Goal: Task Accomplishment & Management: Use online tool/utility

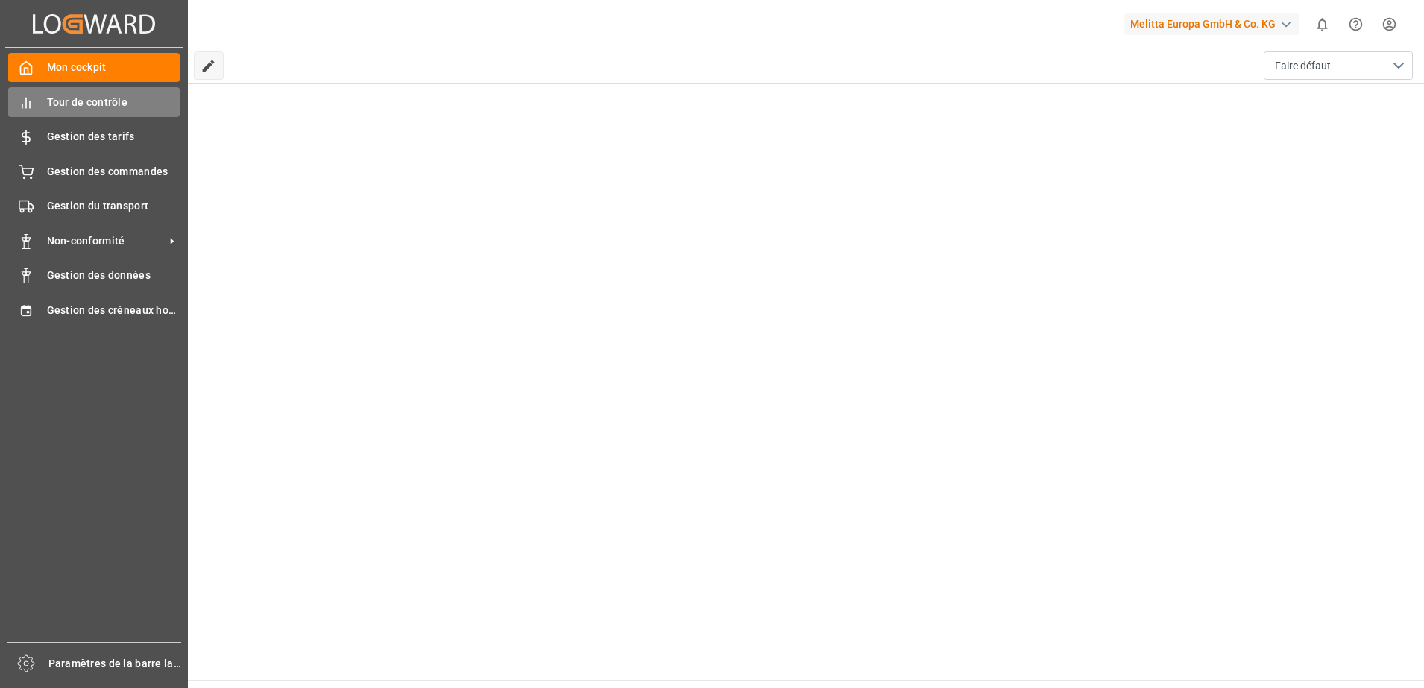
click at [122, 100] on span "Tour de contrôle" at bounding box center [113, 103] width 133 height 16
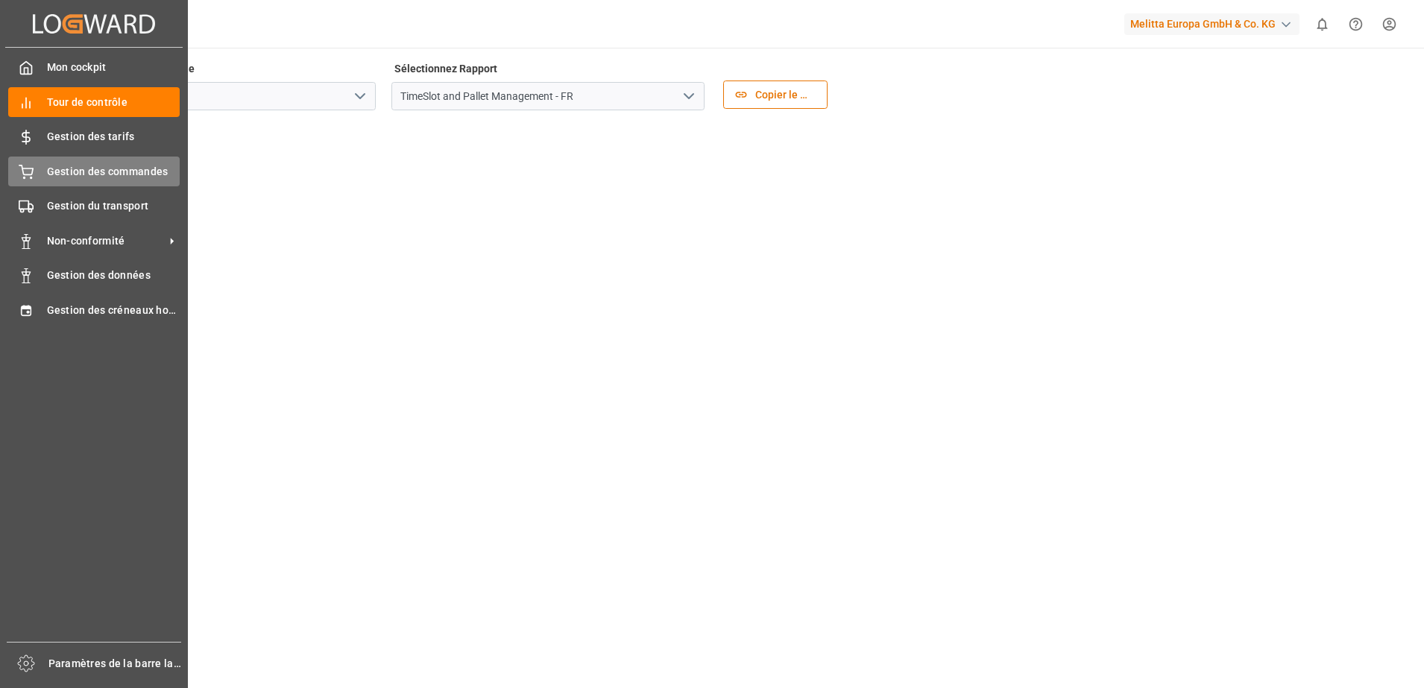
click at [107, 165] on span "Gestion des commandes" at bounding box center [113, 172] width 133 height 16
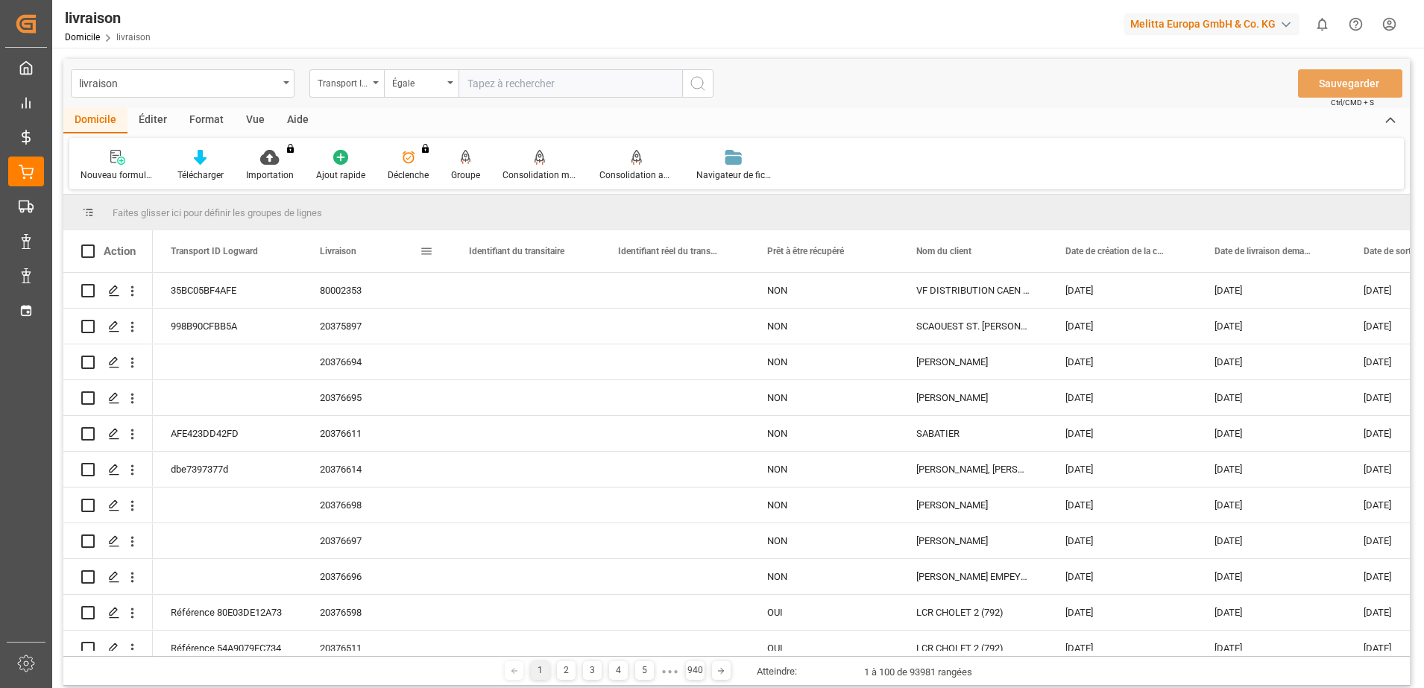
click at [426, 250] on span at bounding box center [426, 251] width 13 height 13
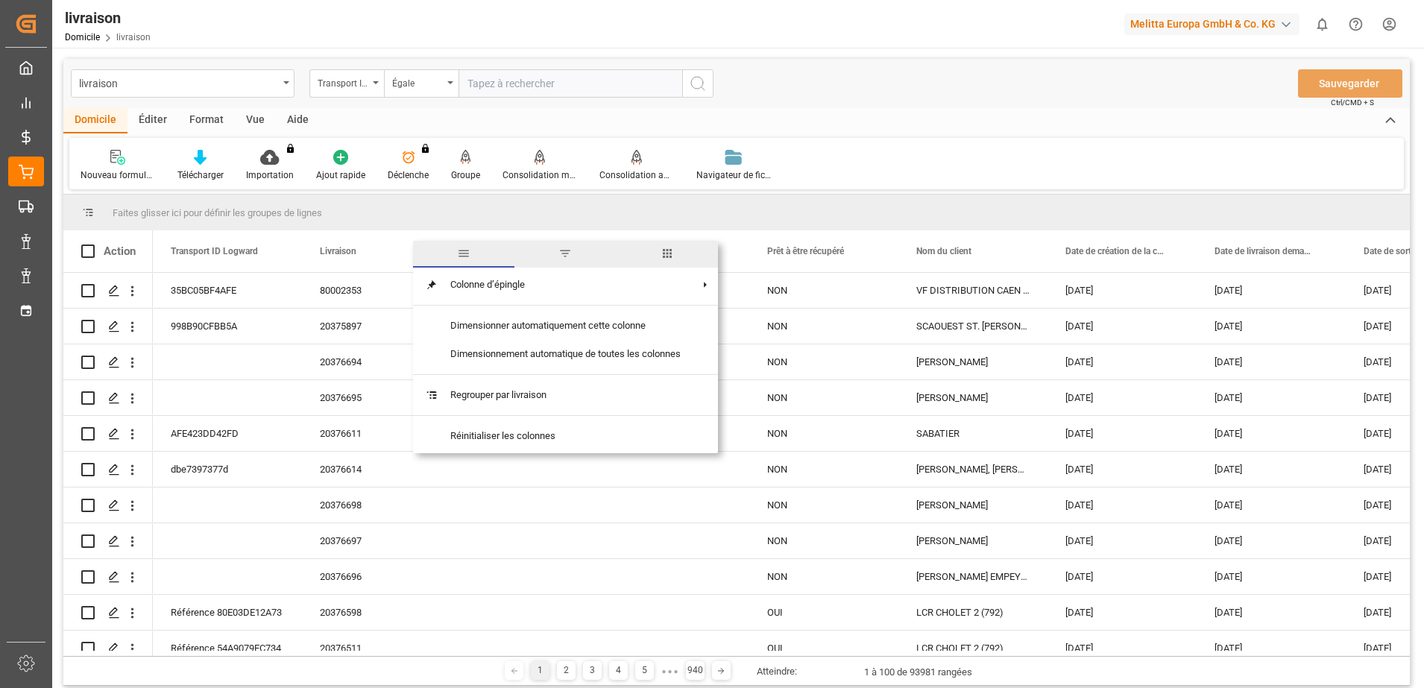
click at [561, 249] on span "filtre" at bounding box center [564, 253] width 13 height 13
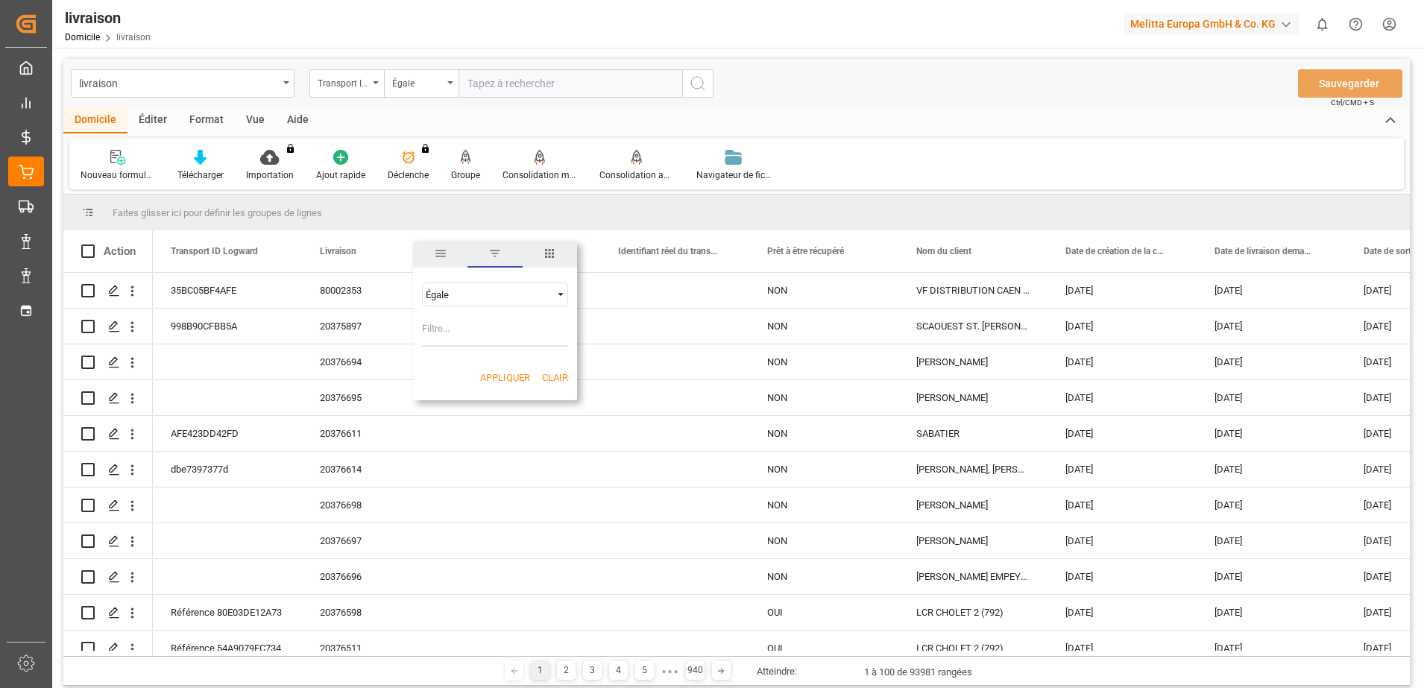
click at [456, 326] on input "Valeur du filtre" at bounding box center [495, 332] width 146 height 30
click at [549, 294] on div "Égale" at bounding box center [488, 294] width 125 height 11
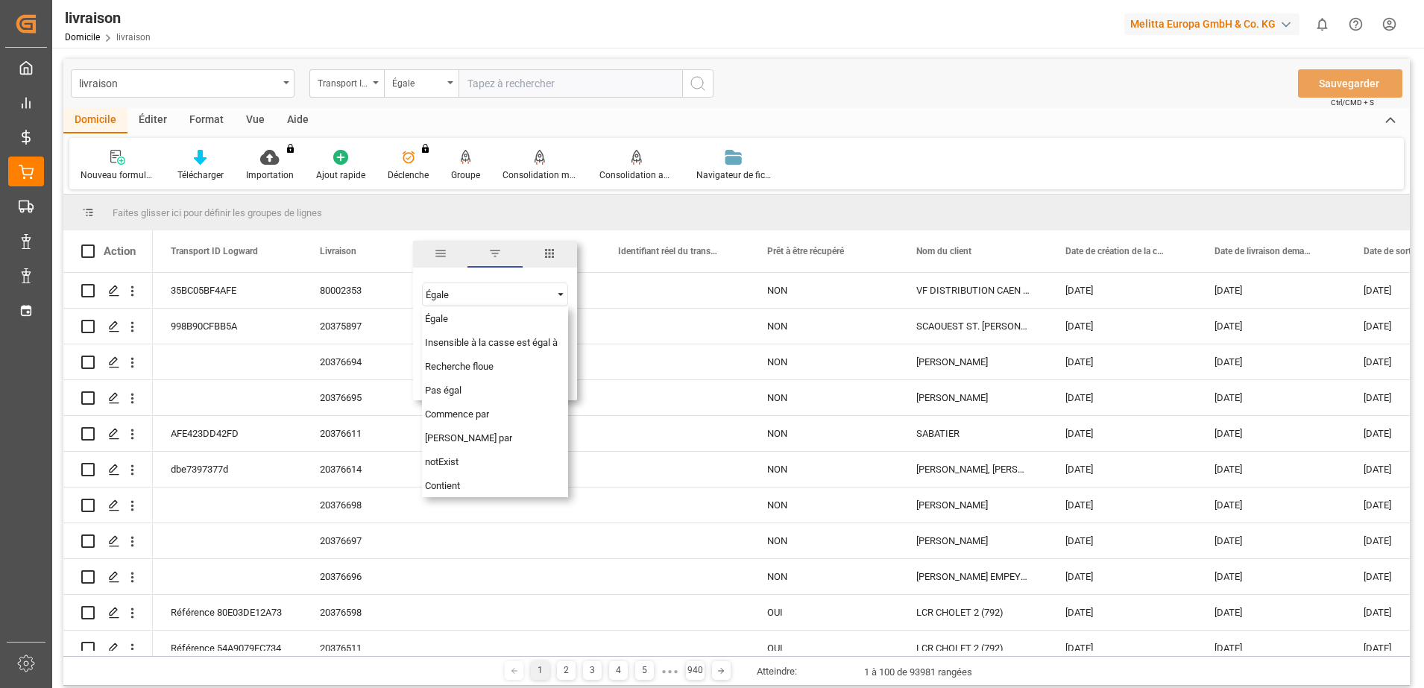
click at [883, 177] on div "Nouveau formulaire Télécharger Importation You don't have permission for this f…" at bounding box center [736, 163] width 1334 height 51
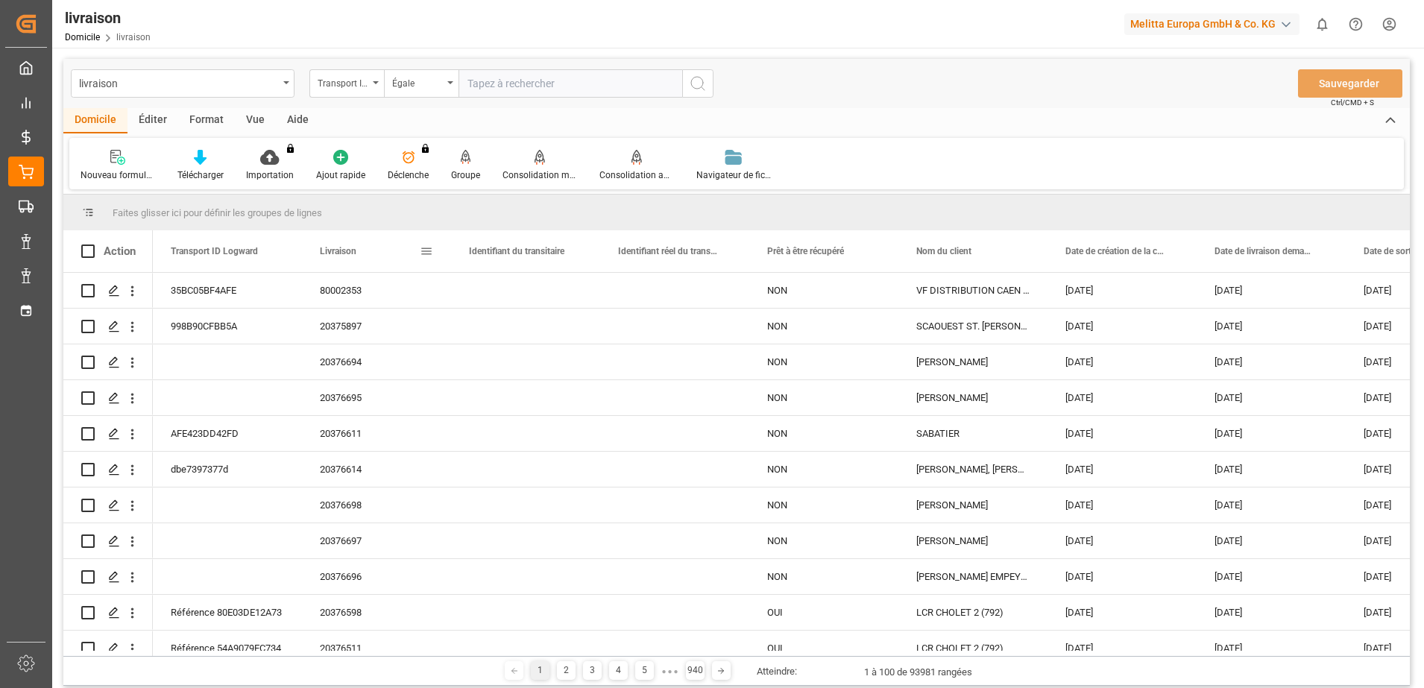
click at [434, 250] on div "Livraison" at bounding box center [376, 251] width 149 height 42
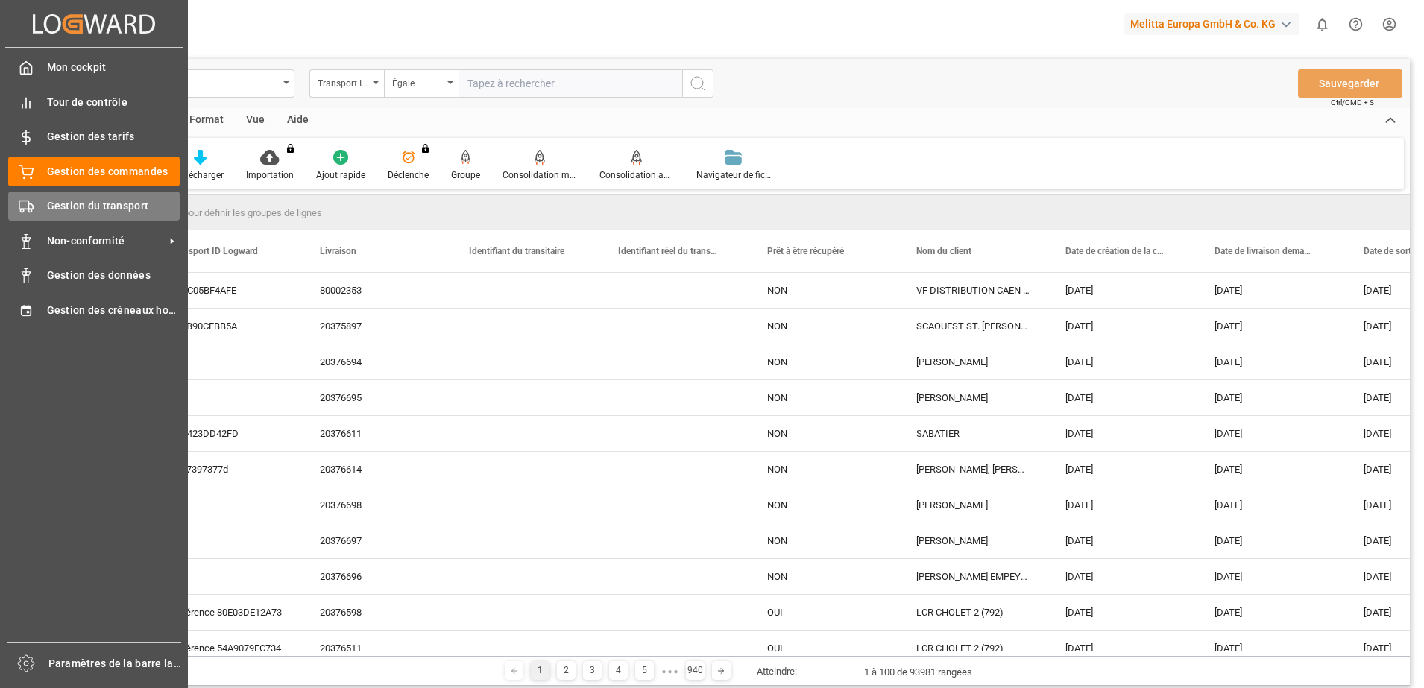
click at [109, 202] on span "Gestion du transport" at bounding box center [113, 206] width 133 height 16
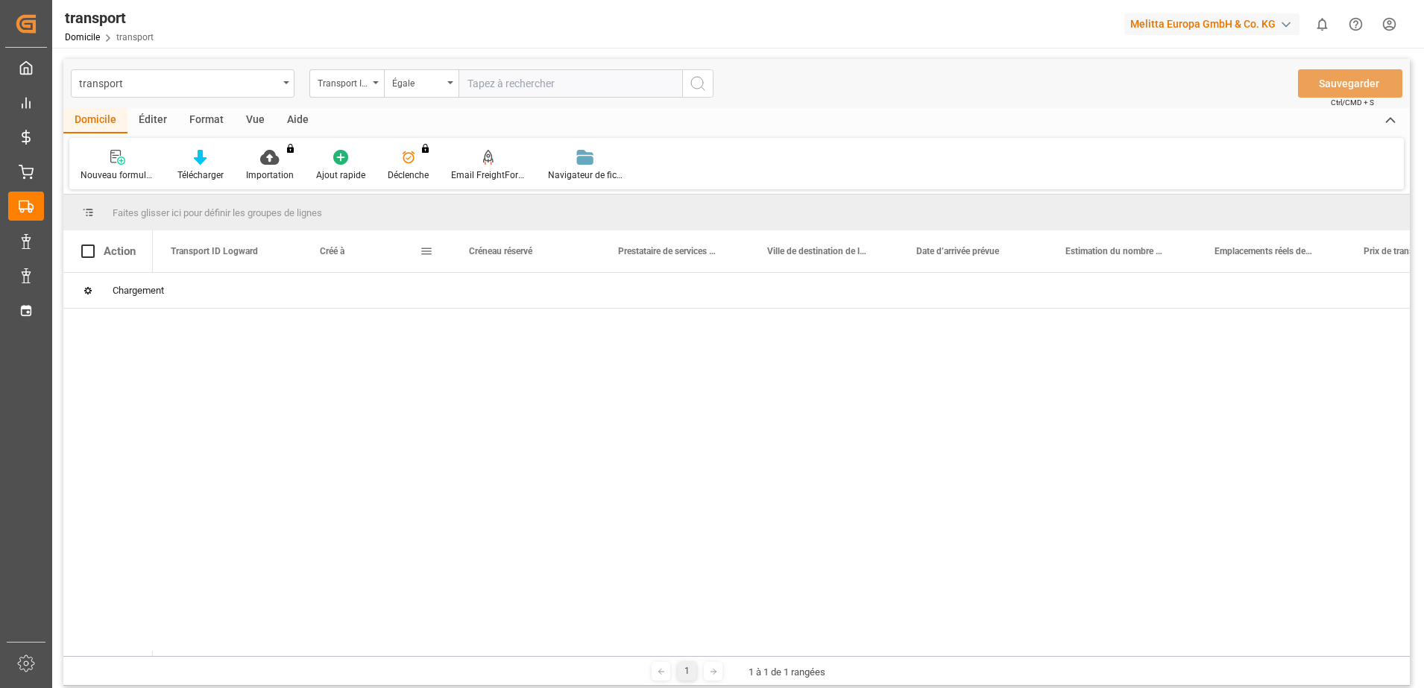
click at [423, 254] on span at bounding box center [426, 251] width 13 height 13
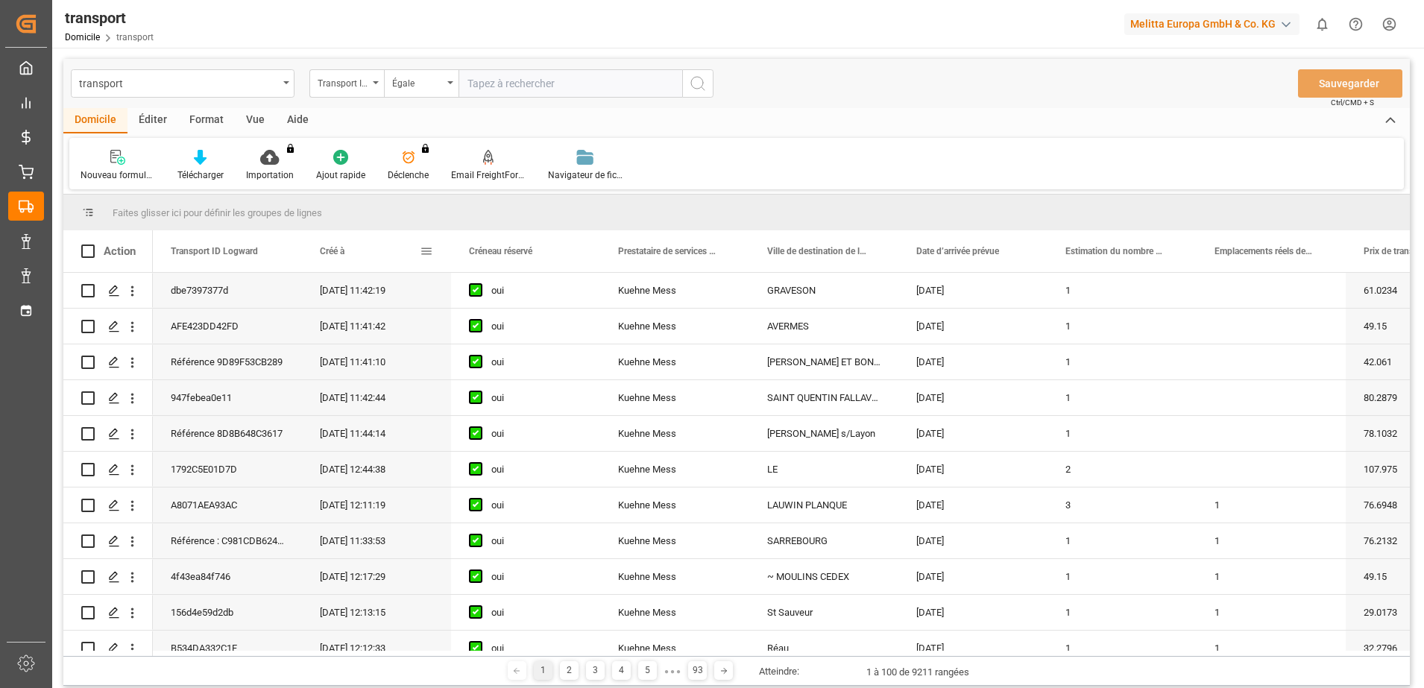
click at [425, 250] on span at bounding box center [426, 251] width 13 height 13
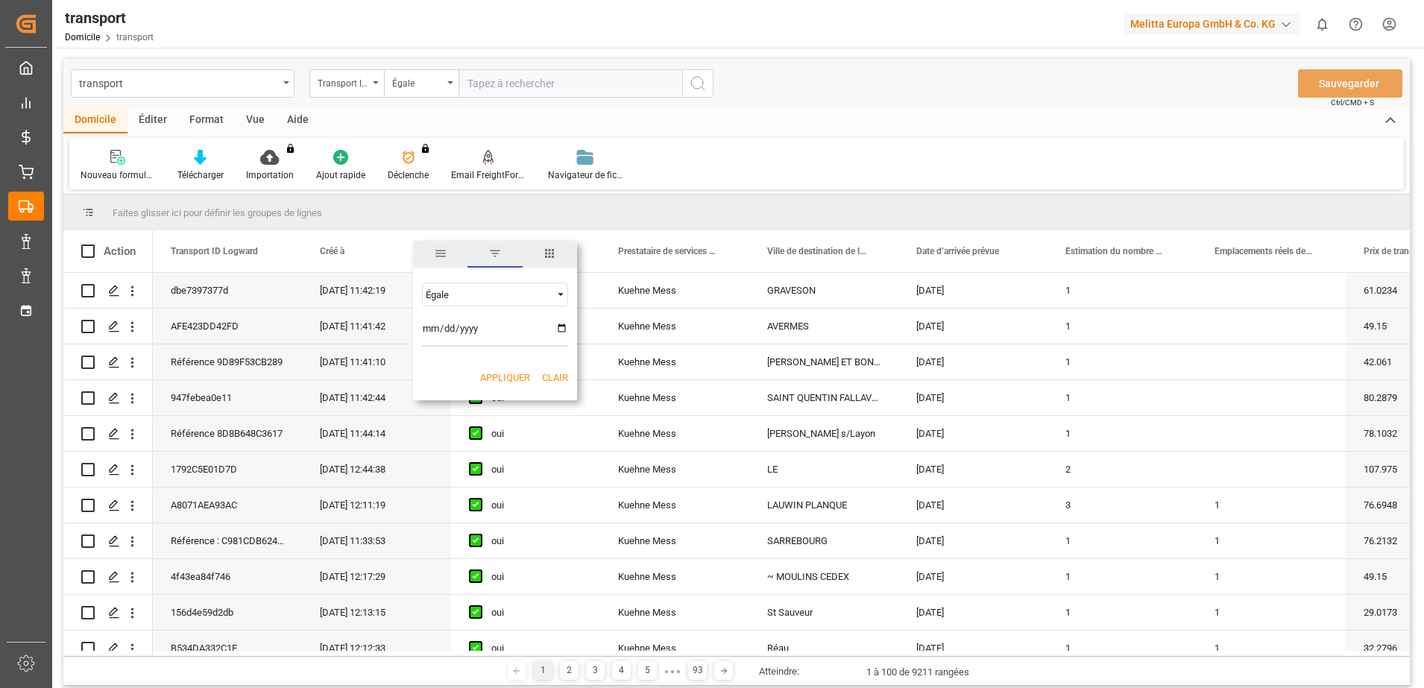
click at [561, 331] on input "date" at bounding box center [495, 332] width 146 height 30
type input "2025-08-25"
click at [517, 377] on button "Appliquer" at bounding box center [505, 377] width 50 height 15
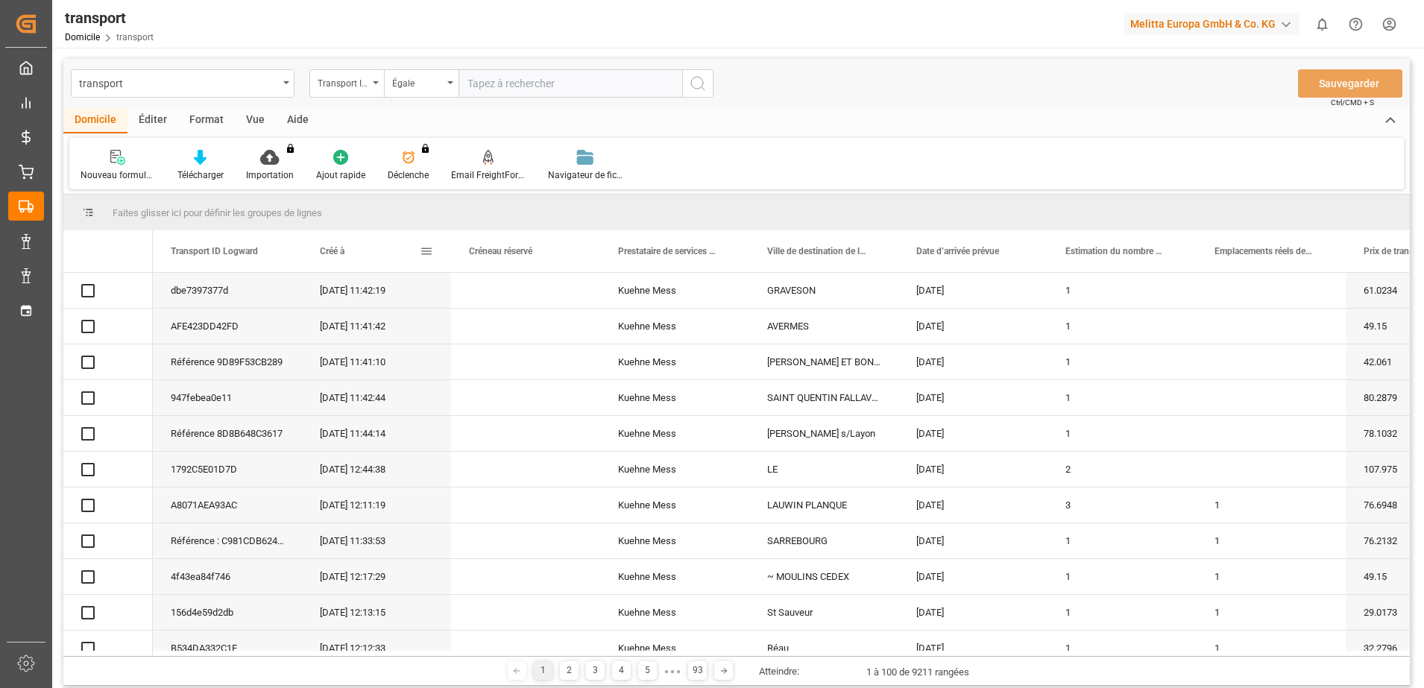
click at [429, 254] on span at bounding box center [426, 251] width 13 height 13
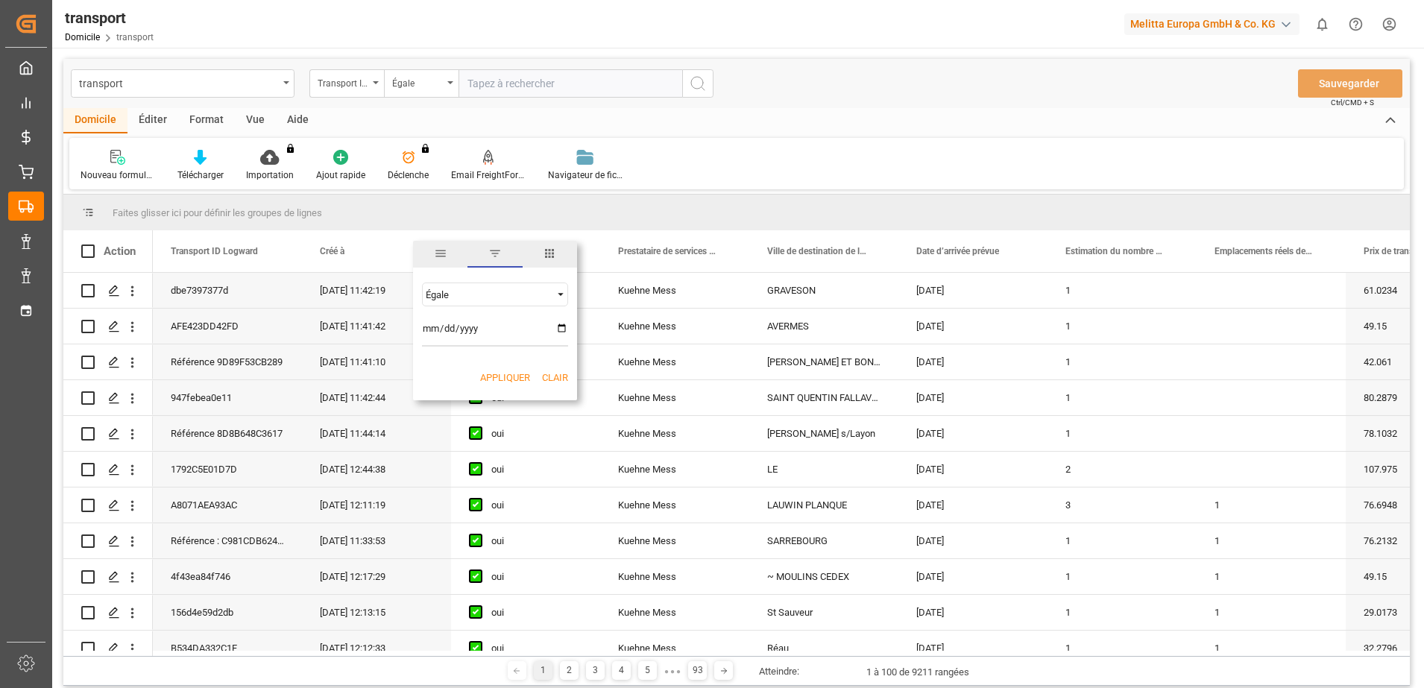
click at [561, 330] on input "date" at bounding box center [495, 332] width 146 height 30
type input "[DATE]"
click at [497, 379] on button "Appliquer" at bounding box center [505, 377] width 50 height 15
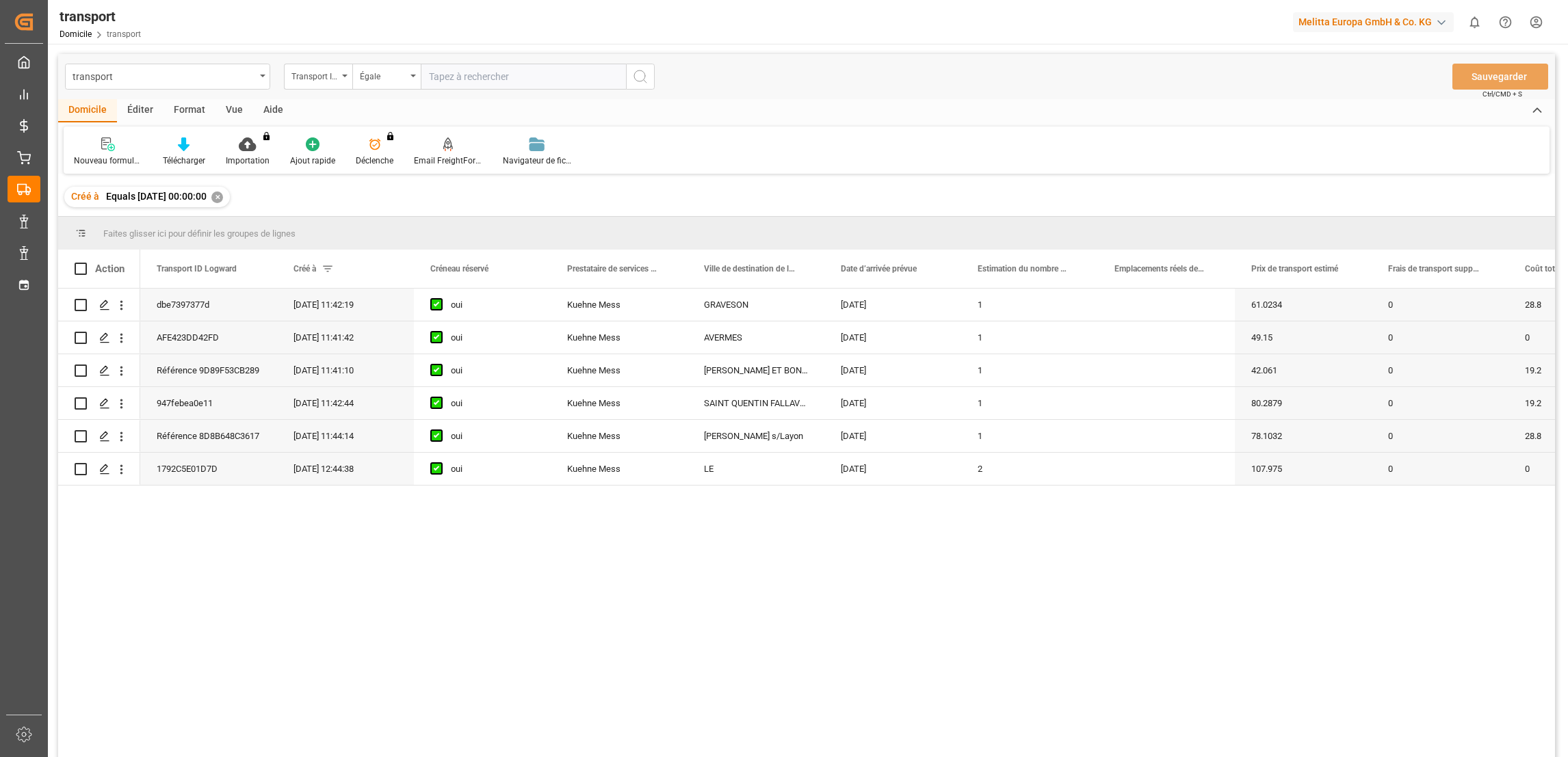
drag, startPoint x: 1244, startPoint y: 0, endPoint x: 991, endPoint y: 214, distance: 331.4
click at [991, 214] on div "Créé à Equals 2025-08-22 00:00:00 ✕" at bounding box center [806, 197] width 1496 height 39
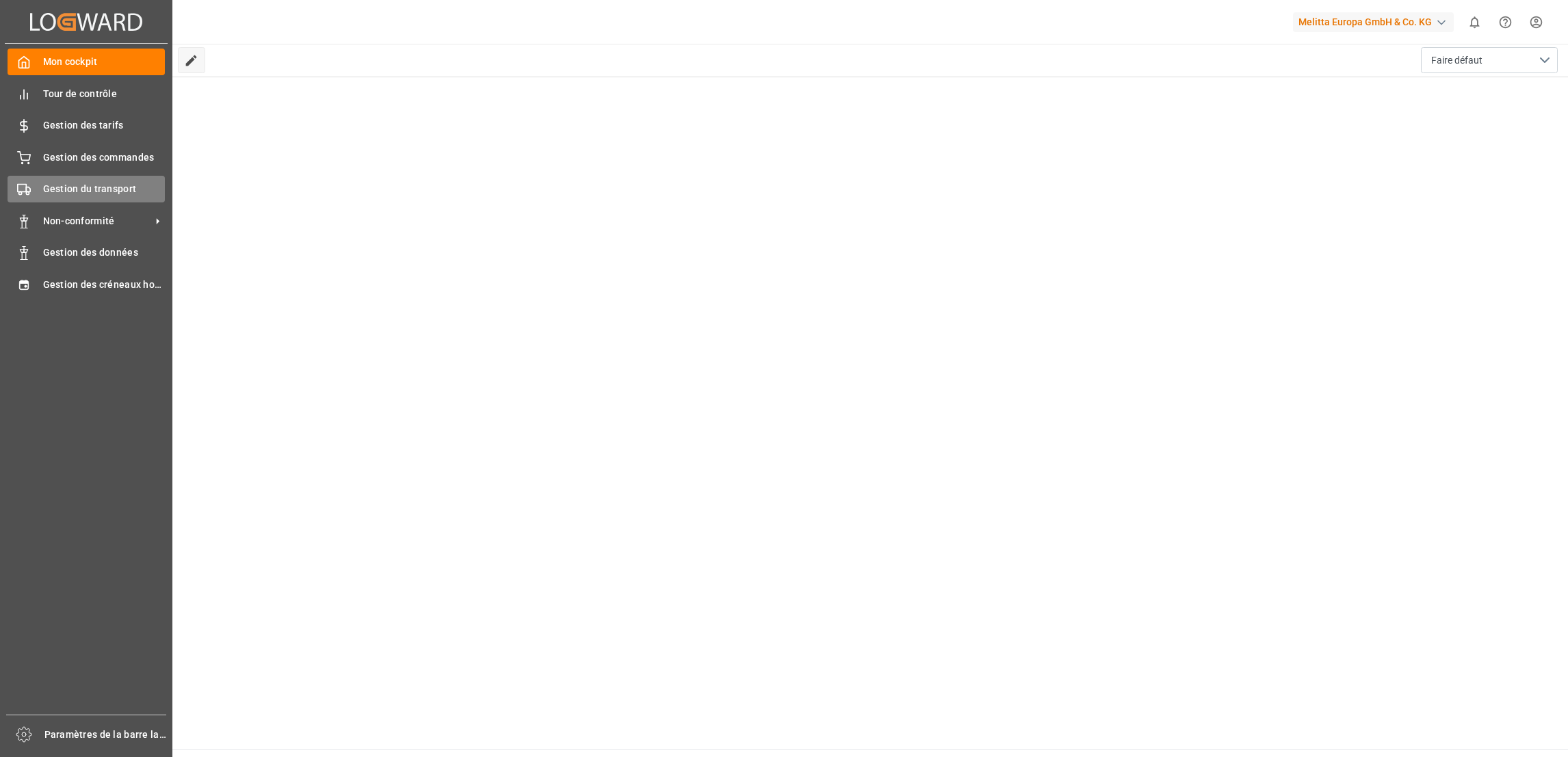
click at [125, 184] on span "Gestion du transport" at bounding box center [104, 189] width 122 height 15
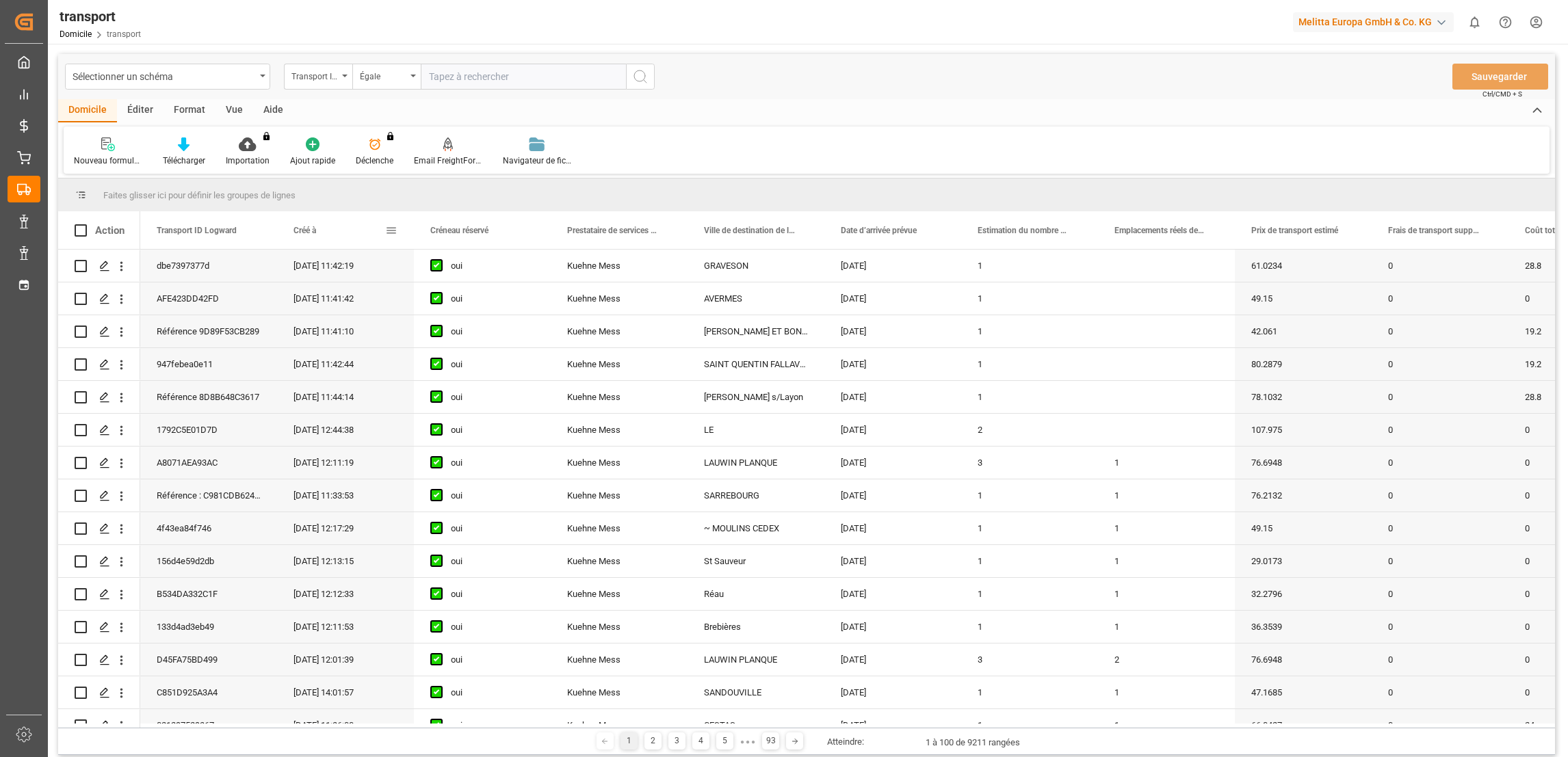
click at [387, 229] on span at bounding box center [391, 230] width 12 height 12
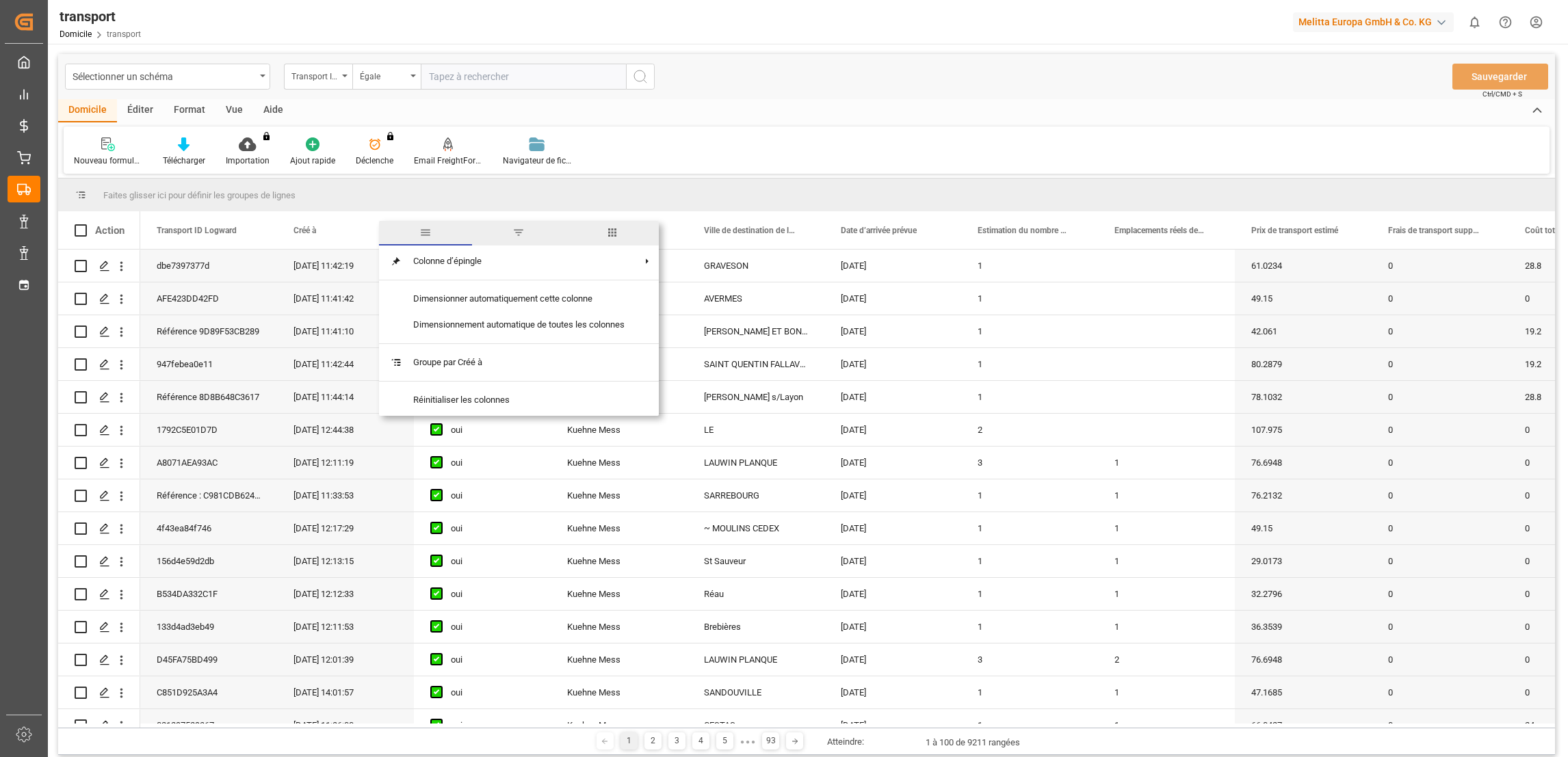
click at [522, 237] on span "filtre" at bounding box center [517, 232] width 12 height 12
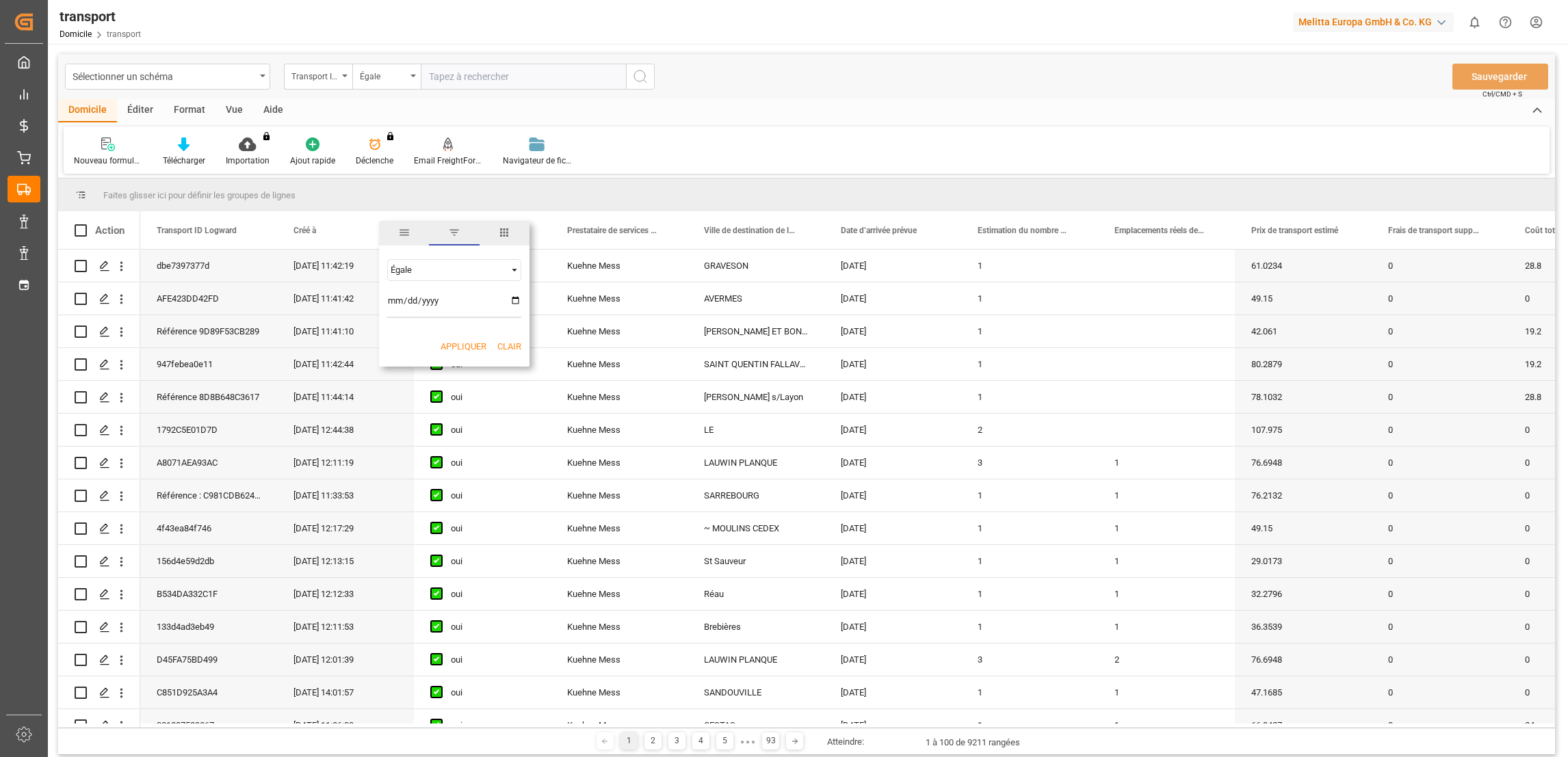
click at [512, 301] on input "date" at bounding box center [454, 305] width 134 height 28
type input "[DATE]"
click at [461, 350] on button "Appliquer" at bounding box center [463, 346] width 46 height 14
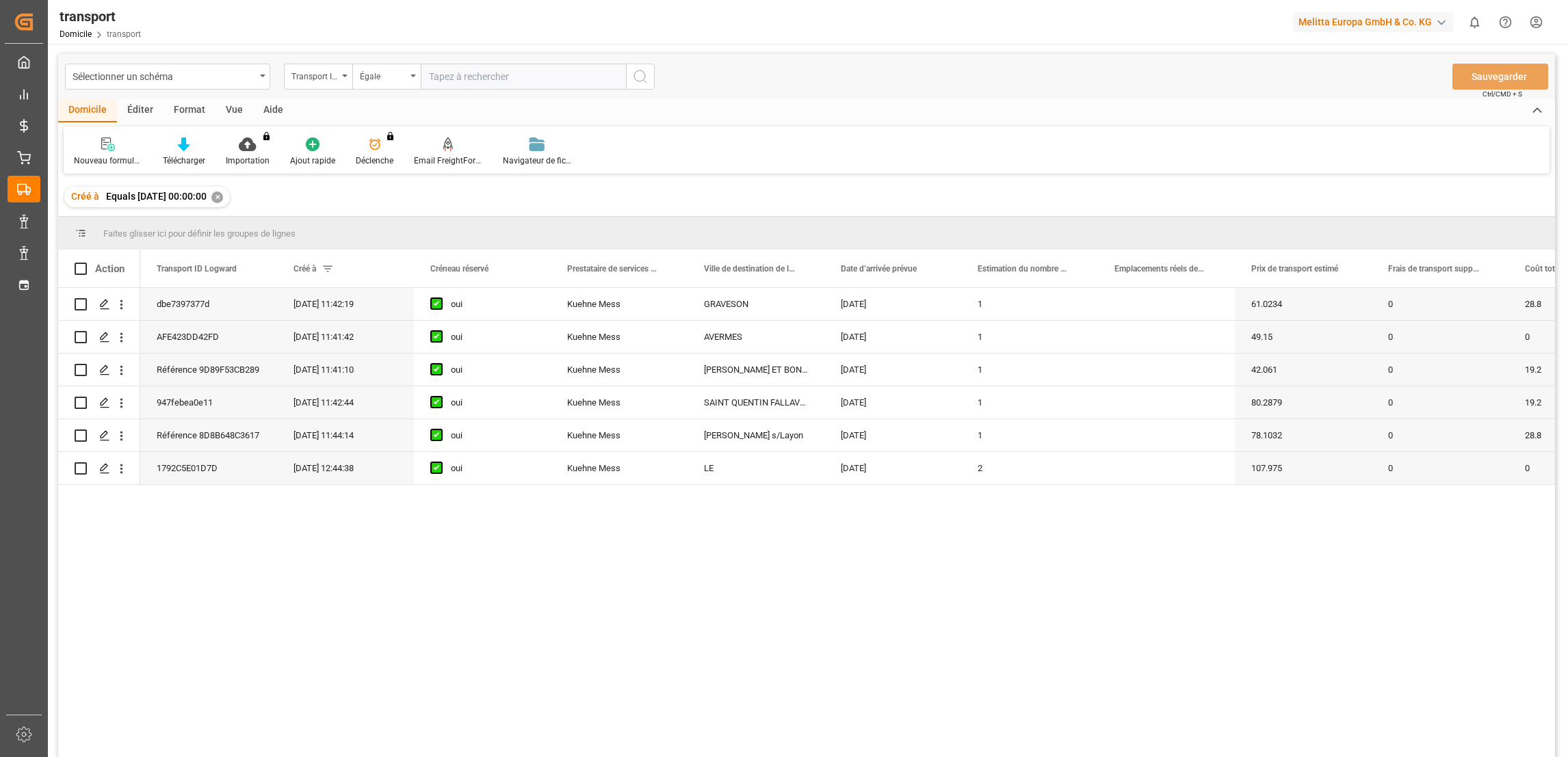
click at [1488, 559] on div "dbe7397377d [DATE] 11:42:19 oui [PERSON_NAME] Mess [PERSON_NAME] [DATE] 1 61.02…" at bounding box center [848, 527] width 1415 height 478
